Goal: Find contact information: Obtain details needed to contact an individual or organization

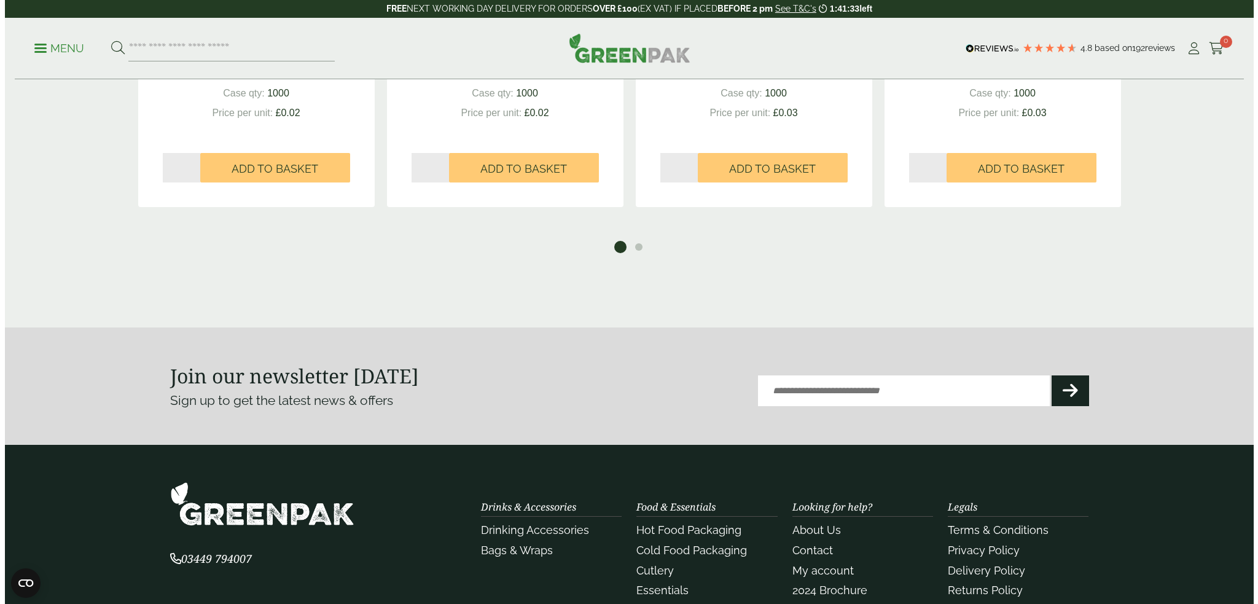
scroll to position [1890, 0]
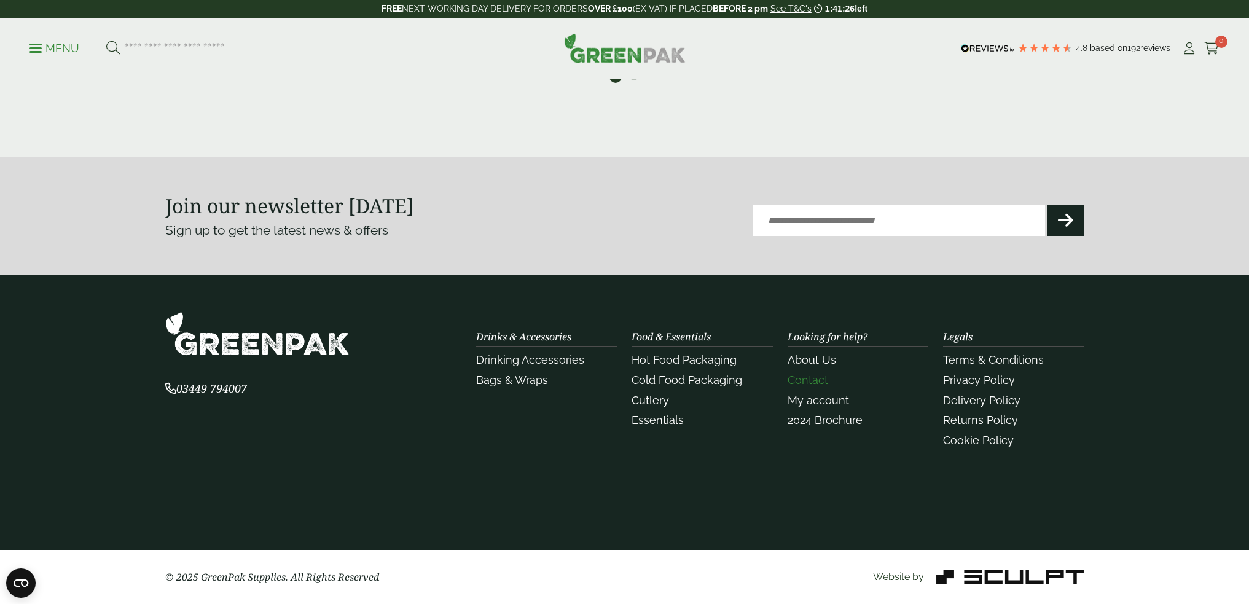
click at [821, 377] on link "Contact" at bounding box center [808, 380] width 41 height 13
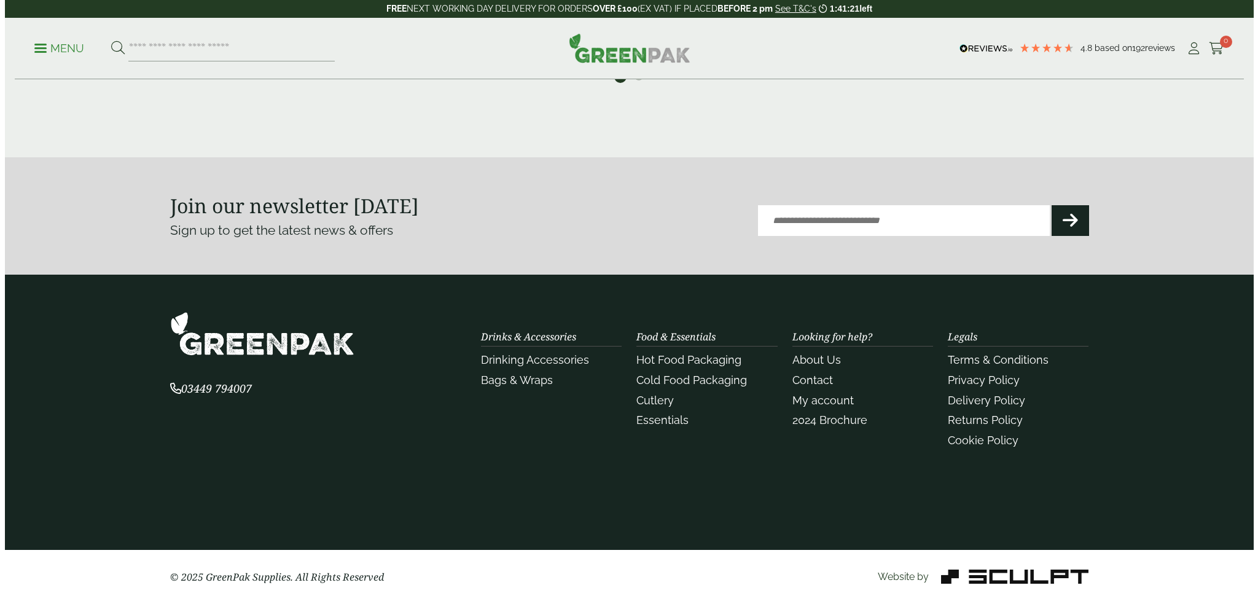
scroll to position [1890, 0]
